Goal: Transaction & Acquisition: Purchase product/service

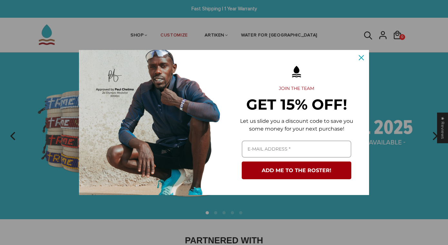
click at [362, 56] on icon "close icon" at bounding box center [360, 57] width 5 height 5
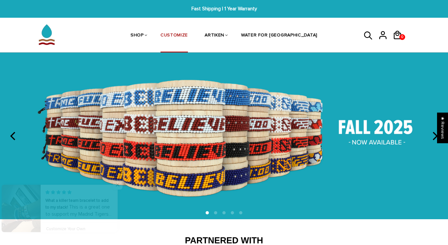
click at [183, 36] on link "CUSTOMIZE" at bounding box center [173, 36] width 27 height 34
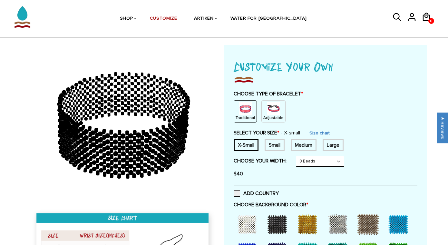
scroll to position [43, 0]
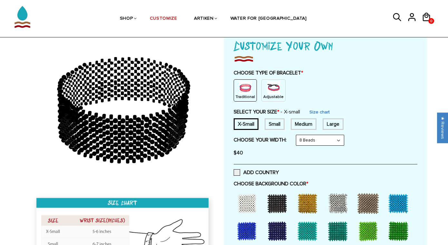
click at [251, 88] on img at bounding box center [245, 87] width 13 height 13
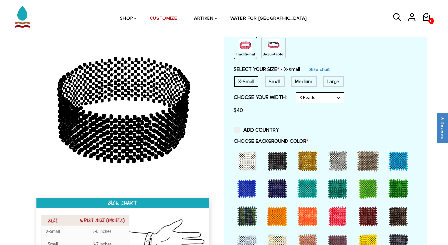
scroll to position [98, 0]
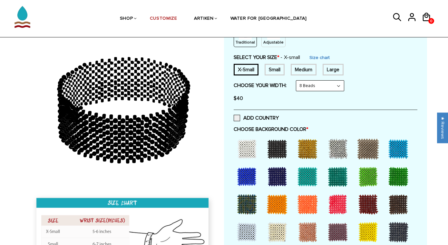
click at [250, 154] on div at bounding box center [247, 149] width 26 height 26
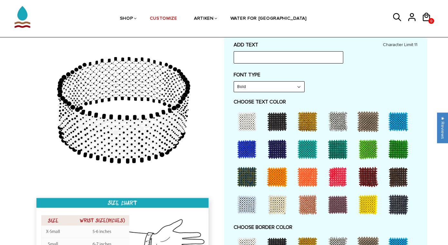
scroll to position [302, 0]
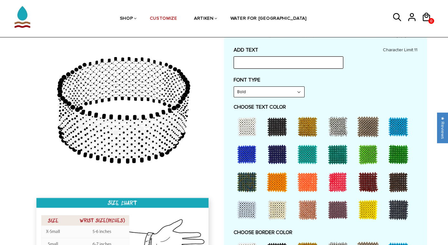
click at [289, 60] on input "text" at bounding box center [287, 62] width 109 height 12
type input "Mizzou"
click at [278, 124] on div at bounding box center [277, 127] width 26 height 26
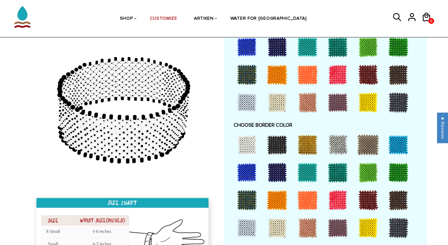
scroll to position [412, 0]
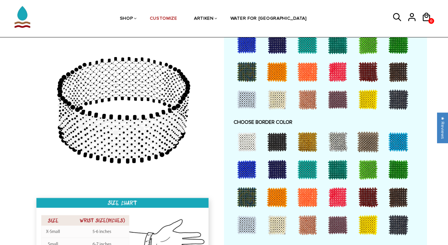
click at [307, 135] on div at bounding box center [307, 142] width 26 height 26
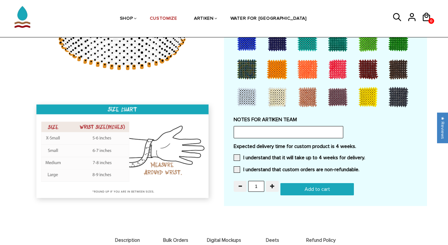
scroll to position [548, 0]
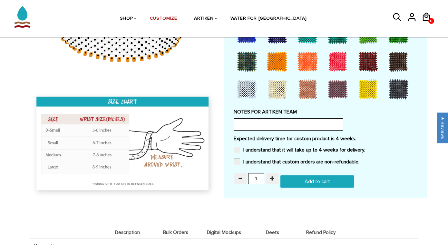
click at [273, 176] on span "button" at bounding box center [272, 178] width 5 height 5
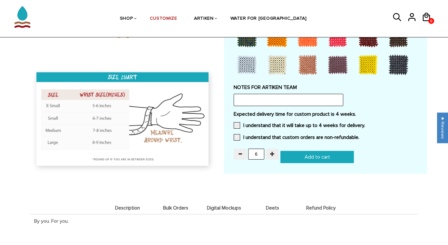
scroll to position [594, 0]
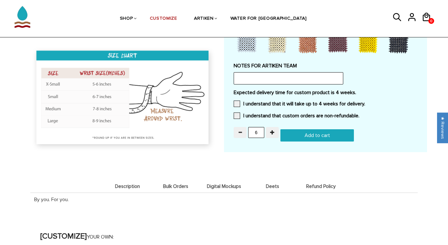
click at [241, 128] on button "button" at bounding box center [239, 132] width 13 height 11
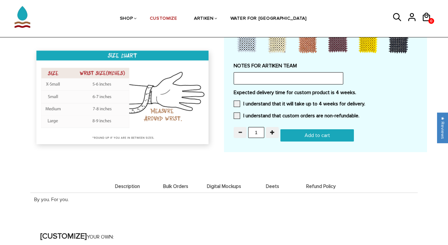
click at [241, 128] on button "button" at bounding box center [239, 132] width 13 height 11
click at [173, 184] on span "Bulk Orders" at bounding box center [175, 186] width 45 height 5
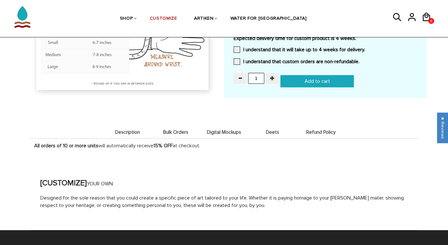
scroll to position [646, 0]
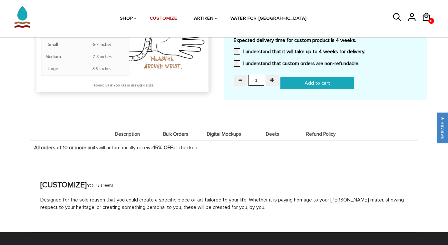
click at [271, 78] on span "button" at bounding box center [272, 80] width 5 height 5
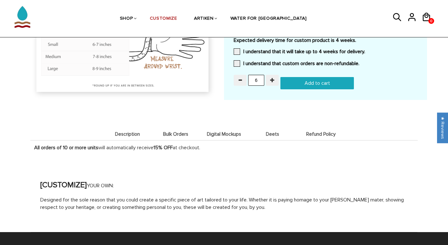
click at [271, 78] on span "button" at bounding box center [272, 80] width 5 height 5
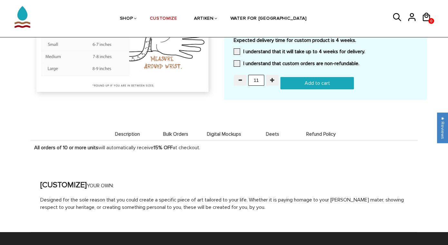
click at [271, 78] on span "button" at bounding box center [272, 80] width 5 height 5
click at [274, 75] on button "button" at bounding box center [272, 80] width 13 height 11
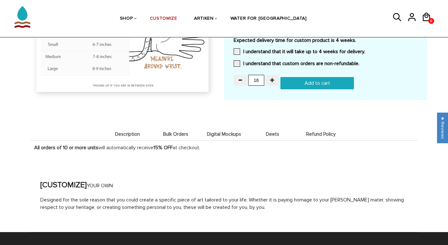
click at [274, 75] on button "button" at bounding box center [272, 80] width 13 height 11
click at [310, 77] on input "Add to cart" at bounding box center [316, 83] width 73 height 12
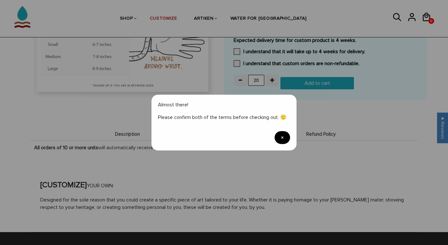
click at [284, 137] on span "×" at bounding box center [281, 137] width 15 height 13
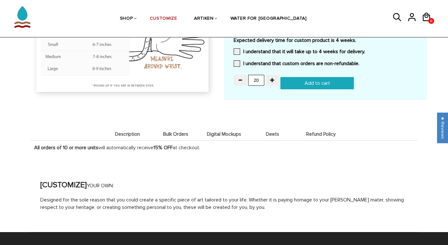
click at [235, 77] on div "20" at bounding box center [256, 81] width 47 height 13
click at [235, 75] on button "button" at bounding box center [239, 80] width 13 height 11
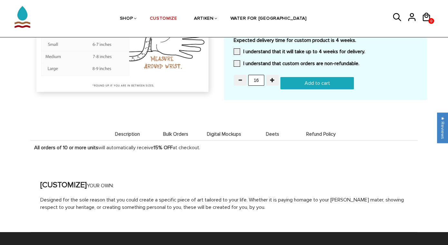
click at [235, 75] on button "button" at bounding box center [239, 80] width 13 height 11
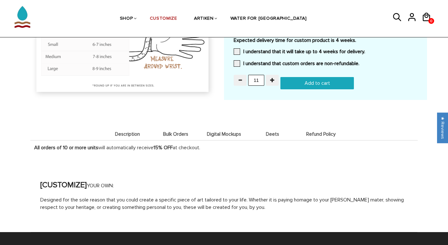
click at [235, 75] on button "button" at bounding box center [239, 80] width 13 height 11
type input "10"
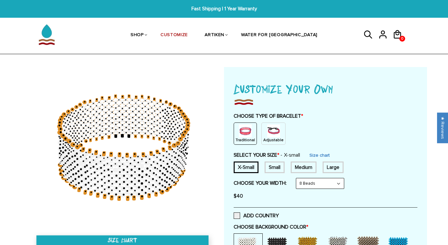
scroll to position [0, 0]
click at [321, 102] on div at bounding box center [325, 101] width 184 height 9
